Goal: Task Accomplishment & Management: Complete application form

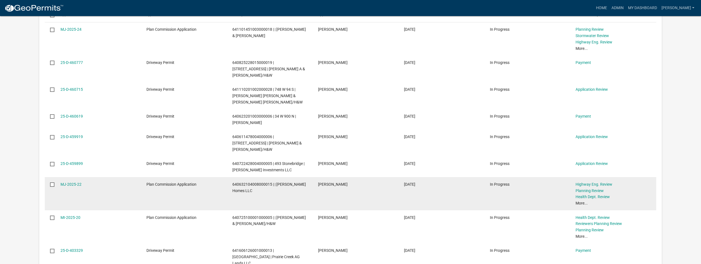
scroll to position [564, 0]
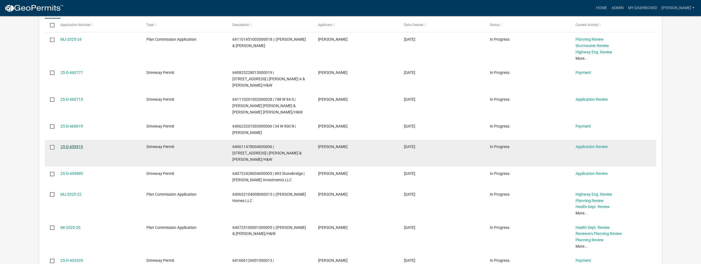
click at [68, 144] on link "25-D-459919" at bounding box center [72, 146] width 22 height 4
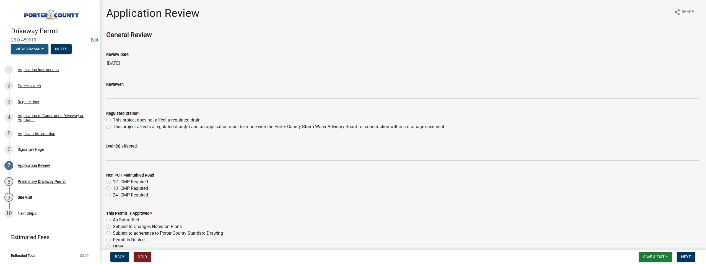
click at [35, 48] on button "View Summary" at bounding box center [29, 49] width 37 height 10
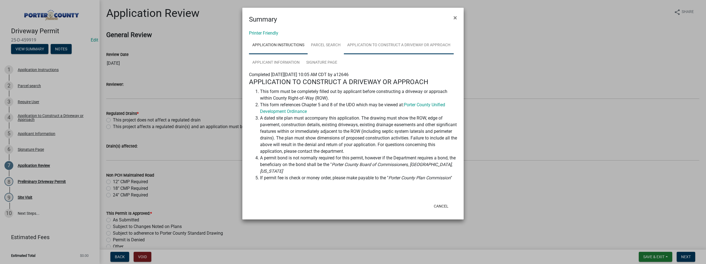
click at [400, 46] on link "Application to Construct a Driveway or Approach" at bounding box center [399, 45] width 110 height 18
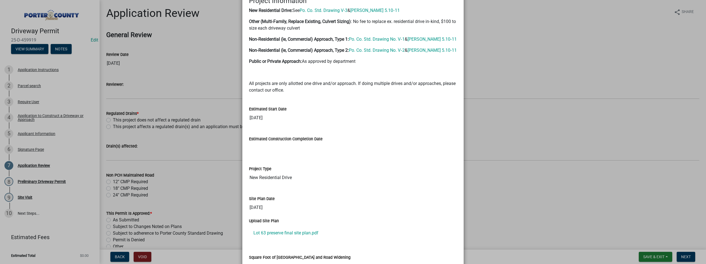
scroll to position [442, 0]
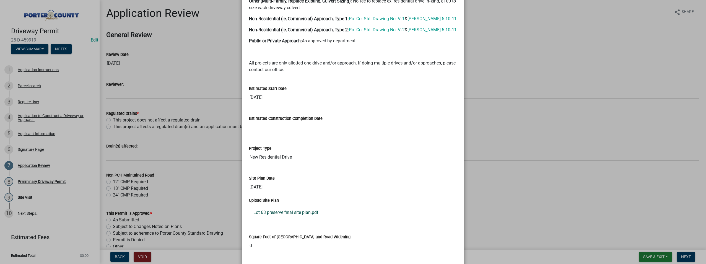
click at [274, 216] on link "Lot 63 preserve final site plan.pdf" at bounding box center [353, 212] width 208 height 13
click at [515, 120] on ngb-modal-window "Summary × Printer Friendly Application Instructions Parcel search Application t…" at bounding box center [353, 132] width 706 height 264
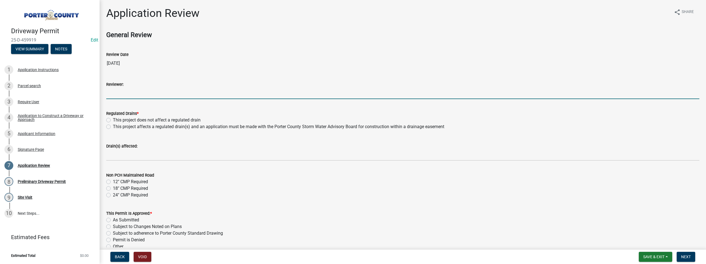
click at [136, 94] on input "Reviewer:" at bounding box center [402, 93] width 593 height 11
type input "[PERSON_NAME]"
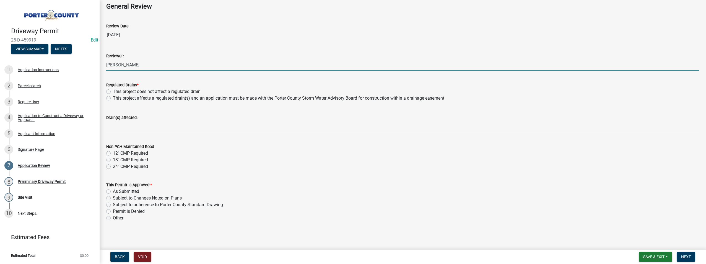
scroll to position [29, 0]
click at [113, 89] on label "This project does not affect a regulated drain" at bounding box center [157, 91] width 88 height 7
click at [113, 89] on input "This project does not affect a regulated drain" at bounding box center [115, 90] width 4 height 4
radio input "true"
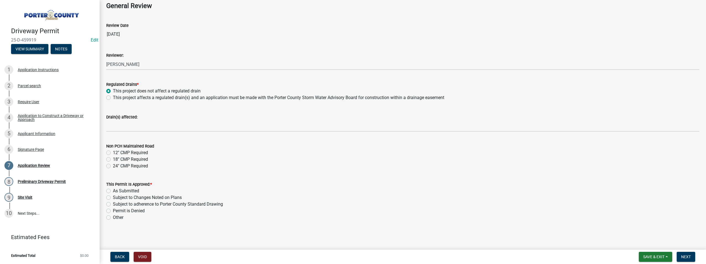
click at [113, 152] on label "12" CMP Required" at bounding box center [130, 152] width 35 height 7
click at [113, 152] on input "12" CMP Required" at bounding box center [115, 151] width 4 height 4
radio input "true"
click at [113, 192] on label "As Submitted" at bounding box center [126, 190] width 26 height 7
click at [113, 191] on input "As Submitted" at bounding box center [115, 189] width 4 height 4
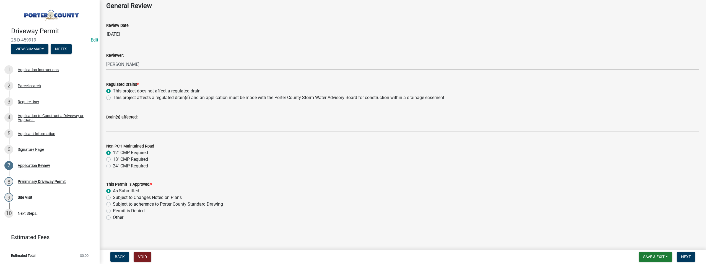
radio input "true"
click at [37, 51] on button "View Summary" at bounding box center [29, 49] width 37 height 10
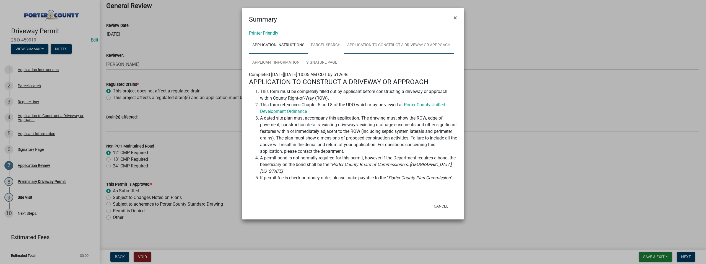
click at [393, 39] on link "Application to Construct a Driveway or Approach" at bounding box center [399, 45] width 110 height 18
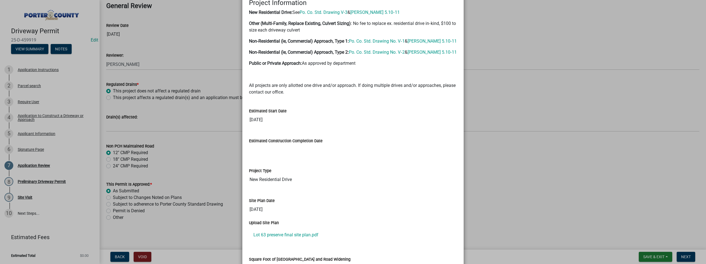
scroll to position [470, 0]
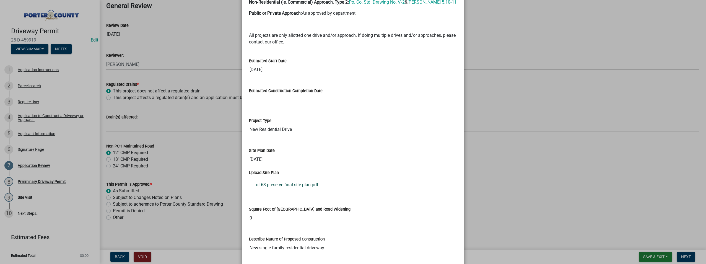
click at [289, 185] on link "Lot 63 preserve final site plan.pdf" at bounding box center [353, 184] width 208 height 13
click at [505, 38] on ngb-modal-window "Summary × Printer Friendly Application Instructions Parcel search Application t…" at bounding box center [353, 132] width 706 height 264
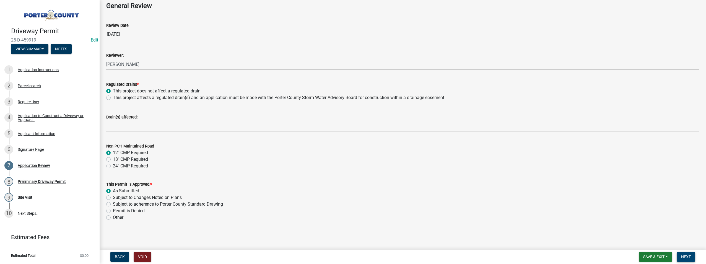
click at [688, 259] on span "Next" at bounding box center [686, 256] width 10 height 4
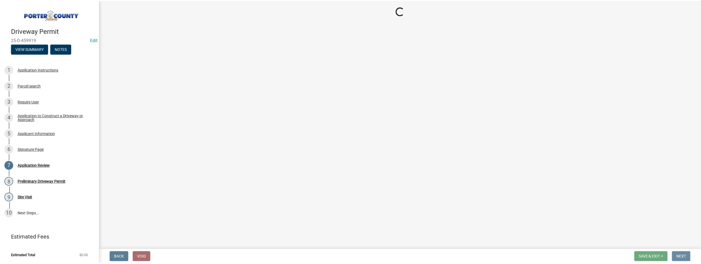
scroll to position [0, 0]
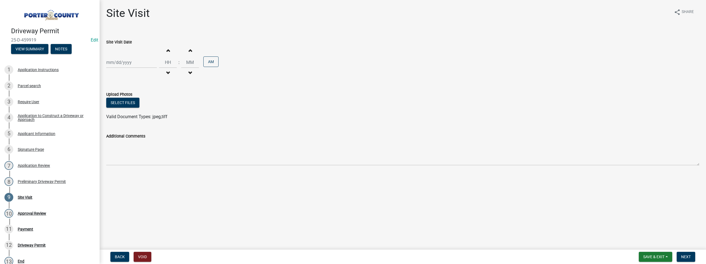
click at [111, 63] on div at bounding box center [131, 62] width 51 height 11
select select "8"
select select "2025"
click at [111, 106] on div "11" at bounding box center [111, 109] width 9 height 9
type input "[DATE]"
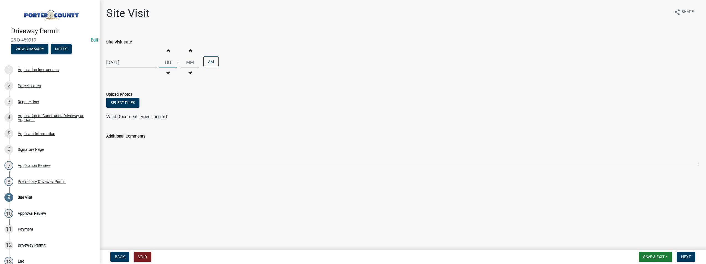
click at [163, 63] on input "Hours" at bounding box center [168, 62] width 18 height 11
type input "09"
type input "00"
click at [188, 59] on input "00" at bounding box center [190, 62] width 18 height 11
click at [682, 257] on span "Next" at bounding box center [686, 256] width 10 height 4
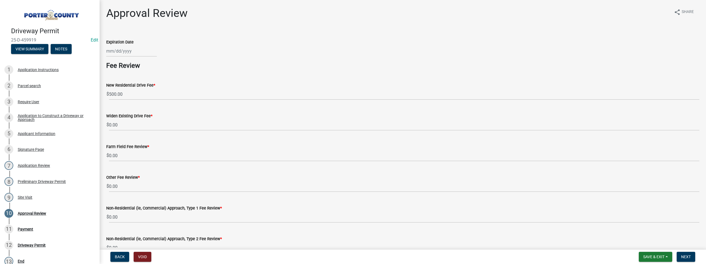
click at [106, 50] on div at bounding box center [131, 50] width 51 height 11
select select "8"
select select "2025"
click at [111, 99] on div "11" at bounding box center [111, 98] width 9 height 9
type input "[DATE]"
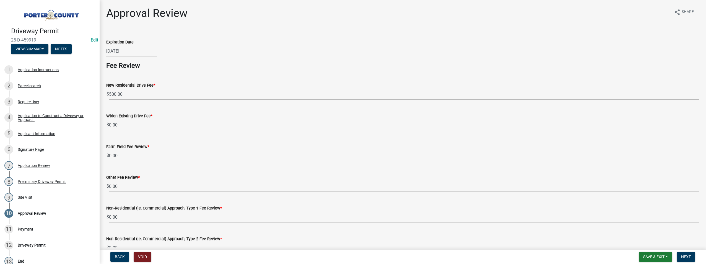
click at [137, 50] on div "[DATE]" at bounding box center [131, 50] width 51 height 11
select select "8"
select select "2025"
click at [135, 48] on input "[DATE]" at bounding box center [131, 50] width 51 height 11
type input "[DATE]"
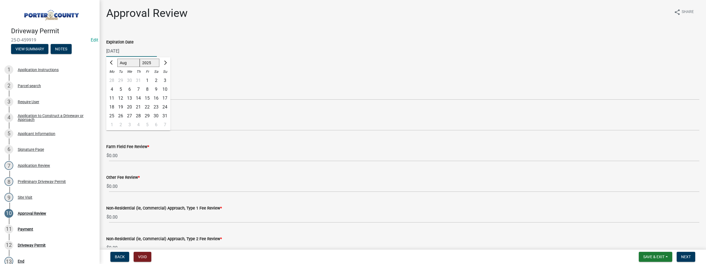
click at [266, 108] on div "Widen Existing Drive Fee * $ 0.00" at bounding box center [402, 118] width 593 height 26
click at [692, 258] on button "Next" at bounding box center [685, 257] width 19 height 10
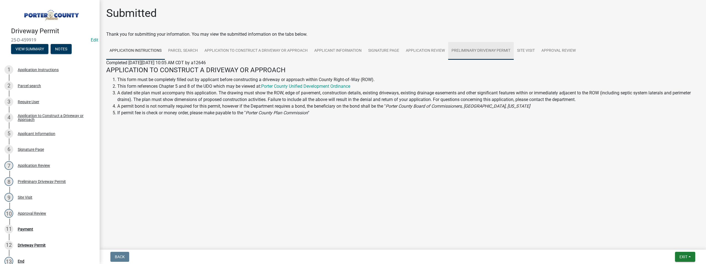
click at [468, 49] on link "Preliminary Driveway Permit" at bounding box center [481, 51] width 66 height 18
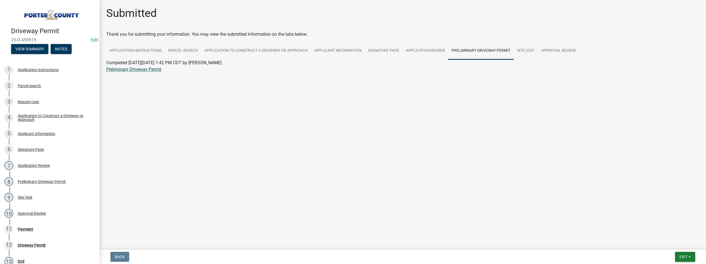
click at [134, 71] on link "Preliminary Driveway Permit" at bounding box center [133, 69] width 55 height 5
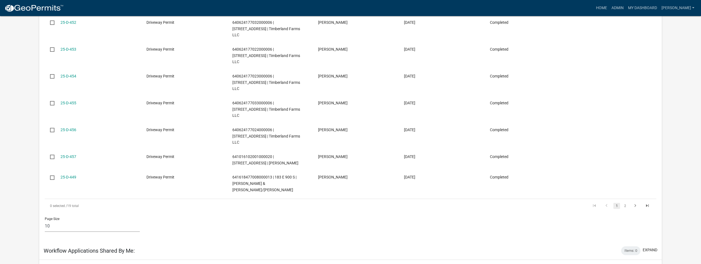
scroll to position [138, 0]
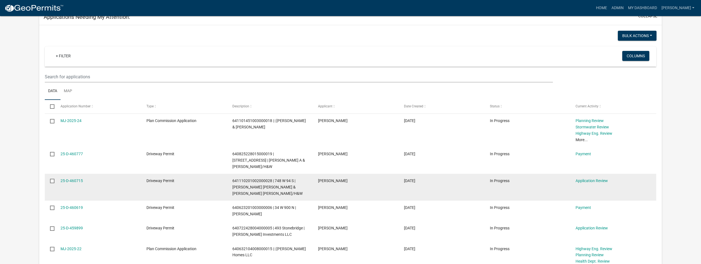
scroll to position [498, 0]
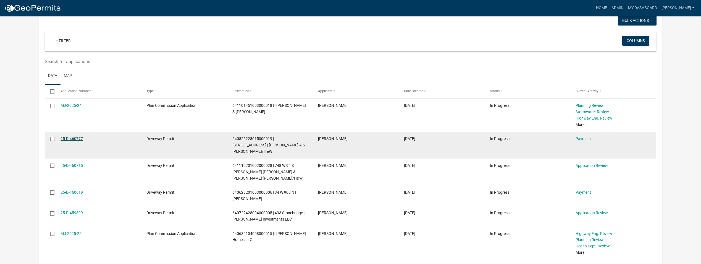
click at [62, 136] on link "25-D-460777" at bounding box center [72, 138] width 22 height 4
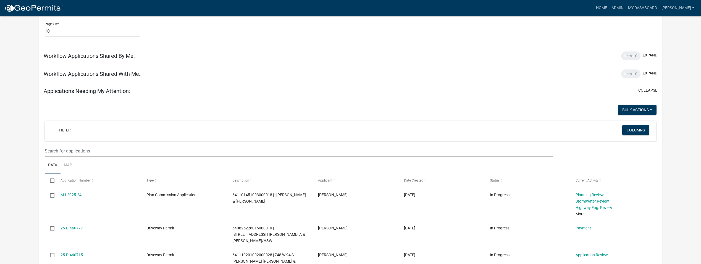
scroll to position [436, 0]
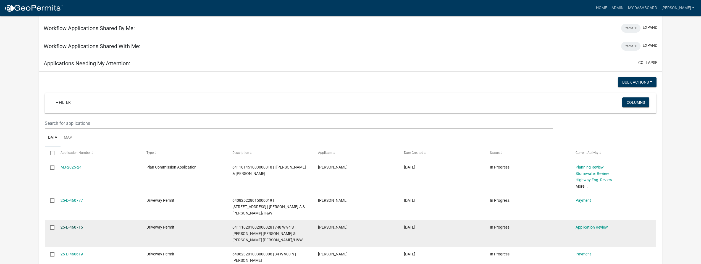
click at [69, 225] on link "25-D-460715" at bounding box center [72, 227] width 22 height 4
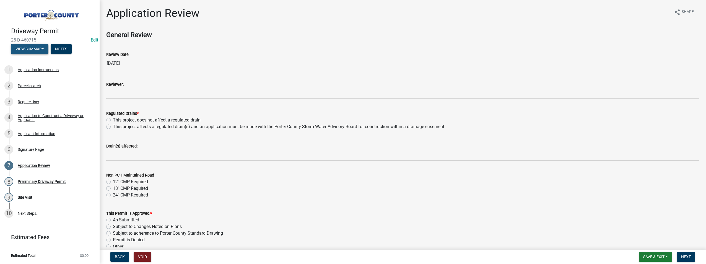
click at [14, 51] on button "View Summary" at bounding box center [29, 49] width 37 height 10
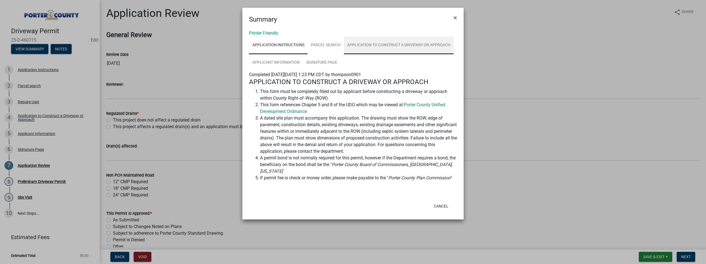
click at [400, 45] on link "Application to Construct a Driveway or Approach" at bounding box center [399, 45] width 110 height 18
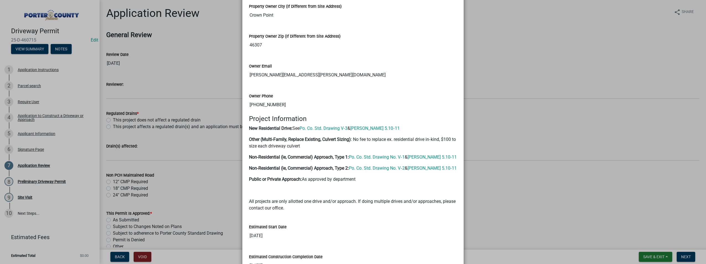
scroll to position [442, 0]
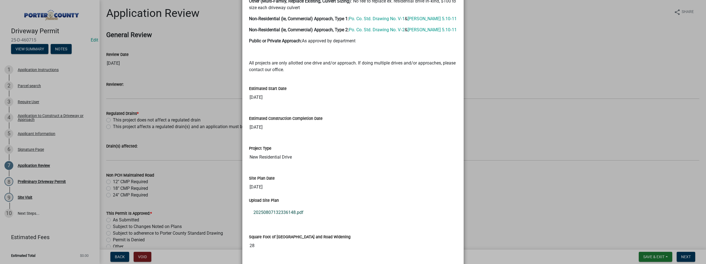
click at [277, 215] on link "20250807132336148.pdf" at bounding box center [353, 212] width 208 height 13
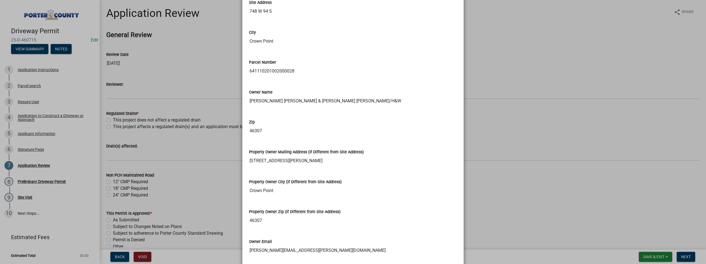
scroll to position [121, 0]
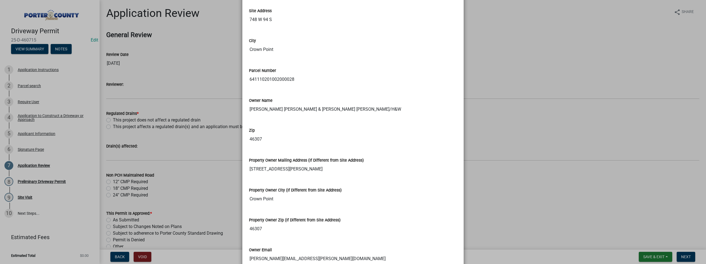
drag, startPoint x: 247, startPoint y: 78, endPoint x: 297, endPoint y: 78, distance: 50.6
click at [297, 78] on input "641110201002000028" at bounding box center [353, 79] width 208 height 11
click at [195, 88] on ngb-modal-window "Summary × Printer Friendly Application Instructions Parcel search Application t…" at bounding box center [353, 132] width 706 height 264
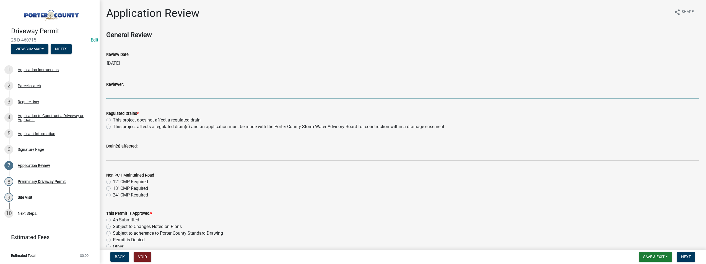
click at [121, 97] on input "Reviewer:" at bounding box center [402, 93] width 593 height 11
type input "[PERSON_NAME]"
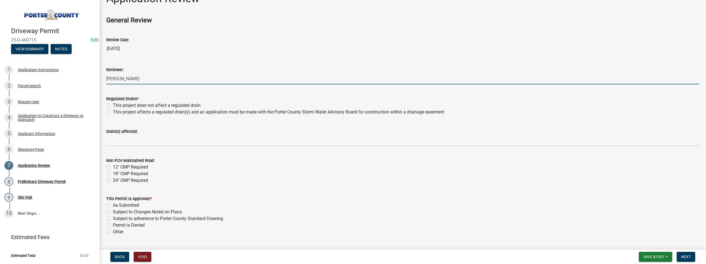
scroll to position [28, 0]
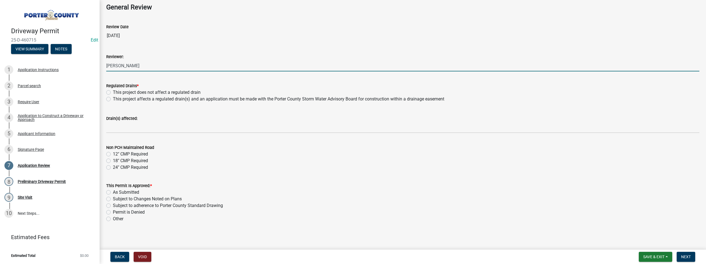
click at [113, 91] on label "This project does not affect a regulated drain" at bounding box center [157, 92] width 88 height 7
click at [113, 91] on input "This project does not affect a regulated drain" at bounding box center [115, 91] width 4 height 4
radio input "true"
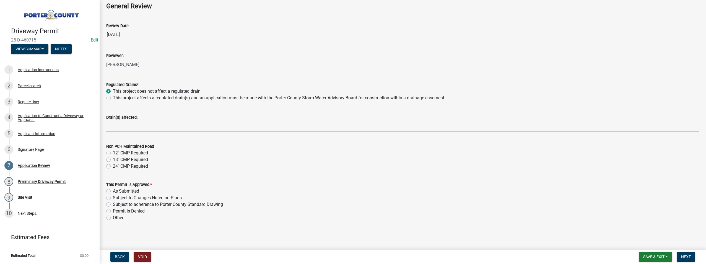
scroll to position [29, 0]
click at [113, 191] on label "As Submitted" at bounding box center [126, 190] width 26 height 7
click at [113, 191] on input "As Submitted" at bounding box center [115, 189] width 4 height 4
radio input "true"
click at [687, 259] on span "Next" at bounding box center [686, 256] width 10 height 4
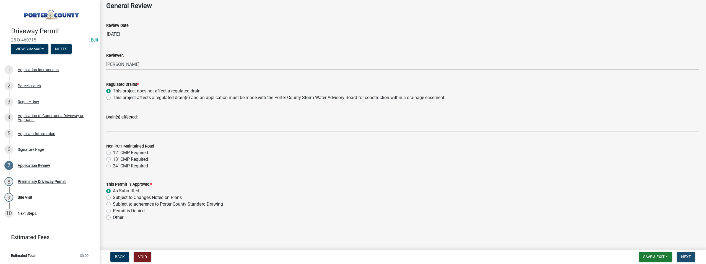
scroll to position [0, 0]
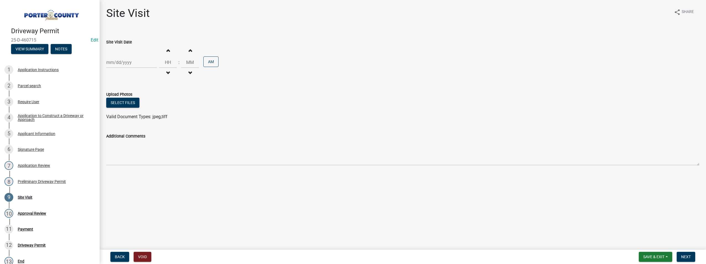
click at [110, 61] on div at bounding box center [131, 62] width 51 height 11
select select "8"
select select "2025"
click at [111, 108] on div "11" at bounding box center [111, 109] width 9 height 9
type input "[DATE]"
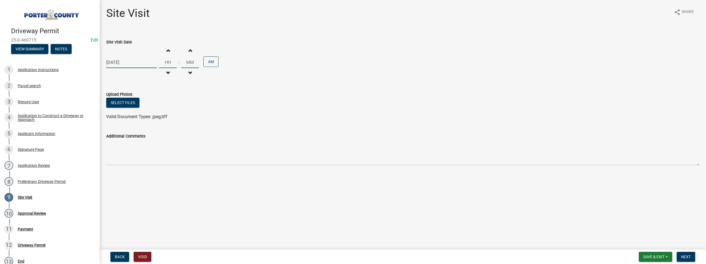
click at [164, 63] on input "Hours" at bounding box center [168, 62] width 18 height 11
type input "09"
type input "00"
click at [690, 257] on span "Next" at bounding box center [686, 256] width 10 height 4
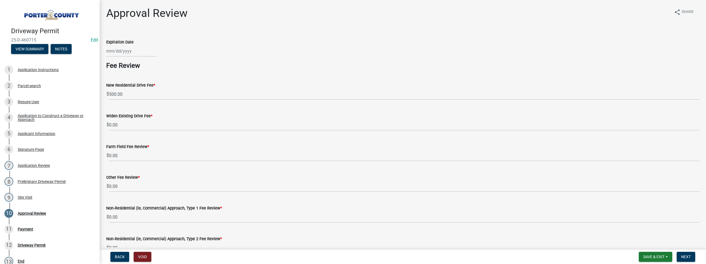
select select "8"
select select "2025"
click at [124, 51] on div "[PERSON_NAME] Feb Mar Apr [PERSON_NAME][DATE] Oct Nov [DATE] 1526 1527 1528 152…" at bounding box center [131, 50] width 51 height 11
click at [110, 97] on div "11" at bounding box center [111, 98] width 9 height 9
type input "[DATE]"
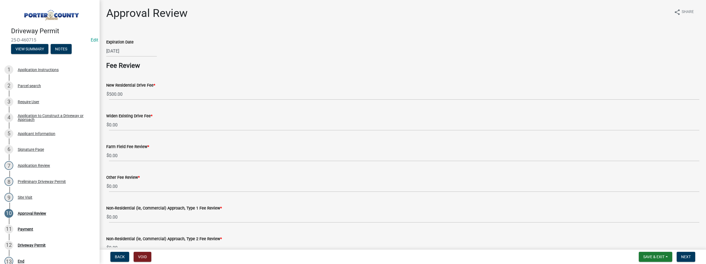
select select "8"
select select "2025"
click at [133, 50] on div "[DATE] [PERSON_NAME] Apr May Jun [DATE] Aug Sep Oct Nov [DATE] 1526 1527 1528 1…" at bounding box center [131, 50] width 51 height 11
click at [133, 50] on input "[DATE]" at bounding box center [131, 50] width 51 height 11
type input "[DATE]"
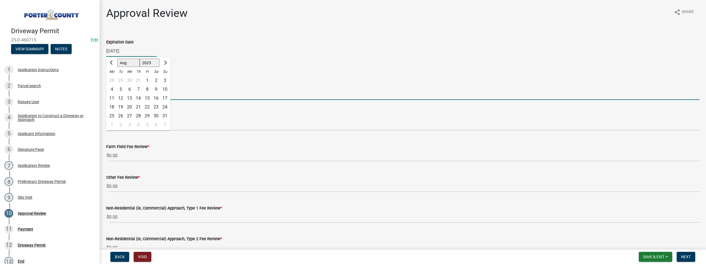
click at [237, 94] on input "500.00" at bounding box center [404, 93] width 590 height 11
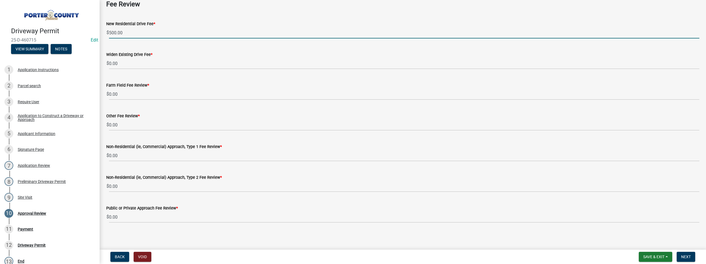
scroll to position [63, 0]
click at [683, 253] on button "Next" at bounding box center [685, 257] width 19 height 10
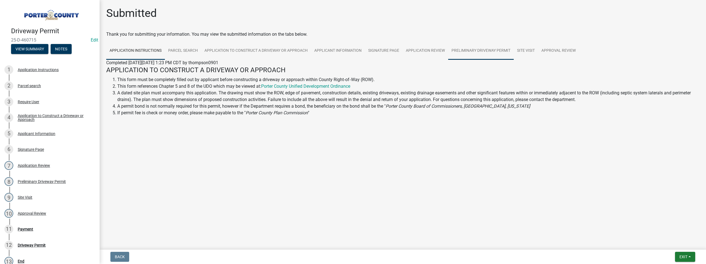
click at [479, 50] on link "Preliminary Driveway Permit" at bounding box center [481, 51] width 66 height 18
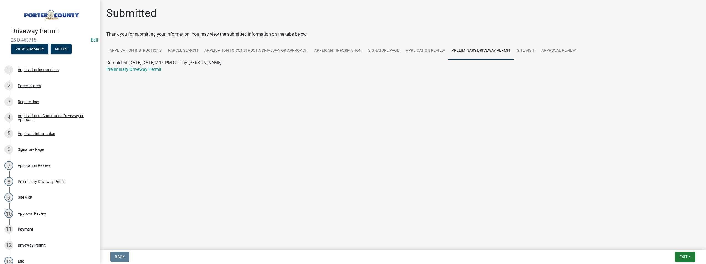
click at [136, 72] on div "Preliminary Driveway Permit" at bounding box center [402, 69] width 601 height 7
click at [136, 70] on link "Preliminary Driveway Permit" at bounding box center [133, 69] width 55 height 5
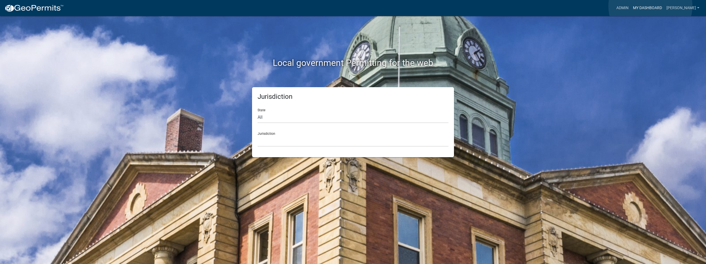
click at [650, 6] on link "My Dashboard" at bounding box center [646, 8] width 33 height 11
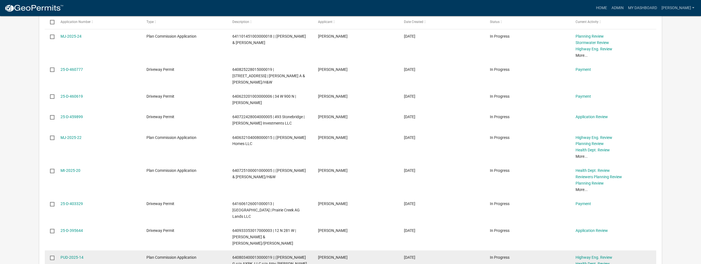
scroll to position [571, 0]
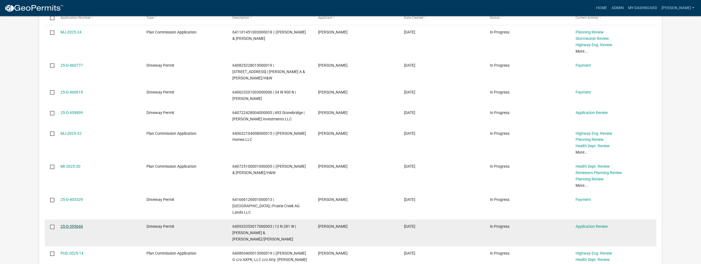
click at [66, 224] on link "25-D-395644" at bounding box center [72, 226] width 22 height 4
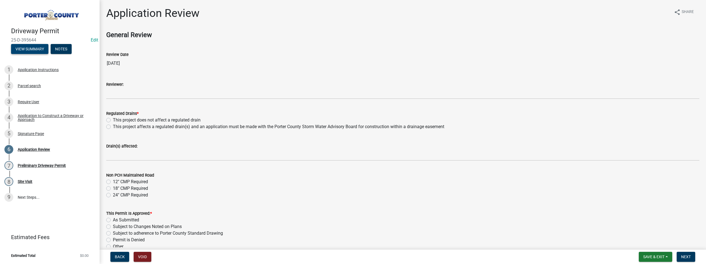
click at [27, 48] on button "View Summary" at bounding box center [29, 49] width 37 height 10
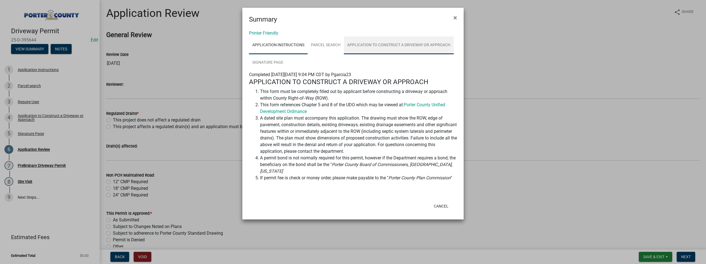
click at [369, 41] on link "Application to Construct a Driveway or Approach" at bounding box center [399, 45] width 110 height 18
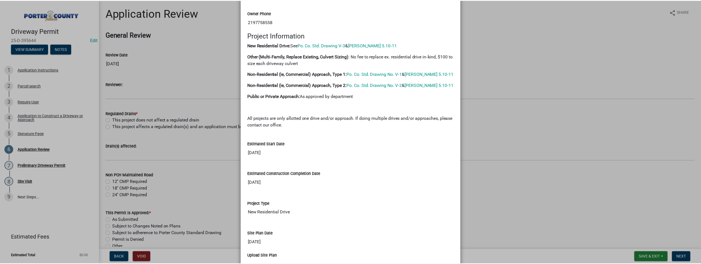
scroll to position [525, 0]
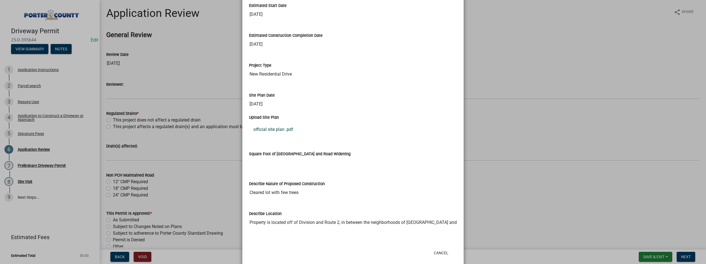
click at [280, 132] on link "official site plan .pdf" at bounding box center [353, 129] width 208 height 13
click at [126, 79] on ngb-modal-window "Summary × Printer Friendly Application Instructions Parcel search Application t…" at bounding box center [353, 132] width 706 height 264
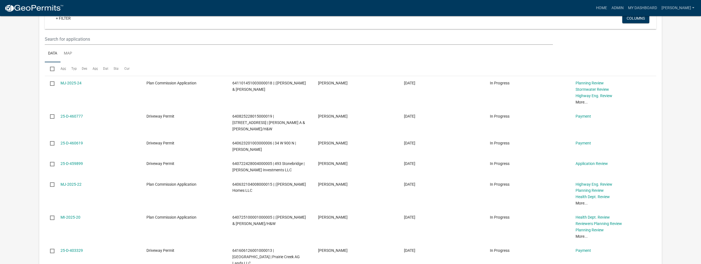
scroll to position [446, 0]
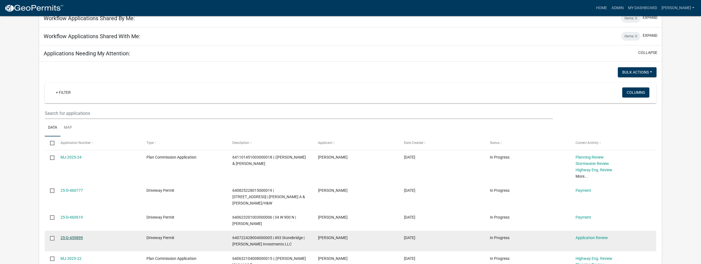
click at [67, 235] on link "25-D-459899" at bounding box center [72, 237] width 22 height 4
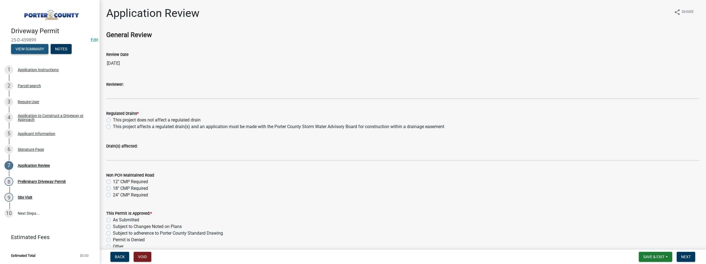
click at [36, 48] on button "View Summary" at bounding box center [29, 49] width 37 height 10
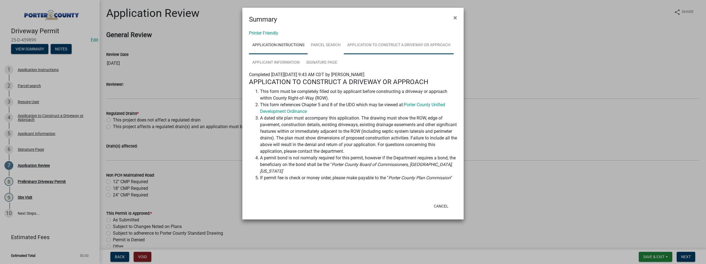
click at [378, 50] on link "Application to Construct a Driveway or Approach" at bounding box center [399, 45] width 110 height 18
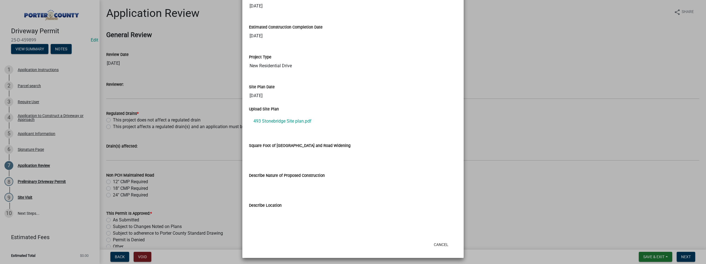
scroll to position [535, 0]
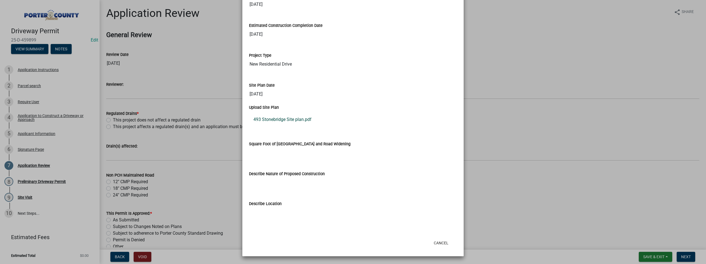
click at [278, 119] on link "493 Stonebridge Site plan.pdf" at bounding box center [353, 119] width 208 height 13
